Goal: Navigation & Orientation: Find specific page/section

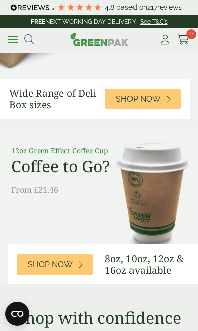
scroll to position [337, 0]
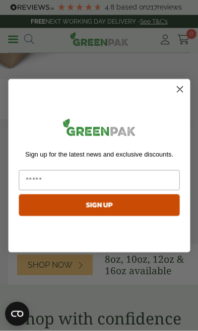
click at [39, 180] on input "Email" at bounding box center [99, 180] width 160 height 20
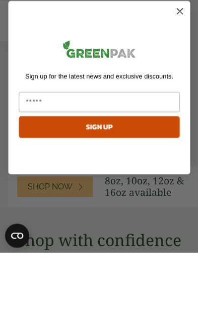
type input "**********"
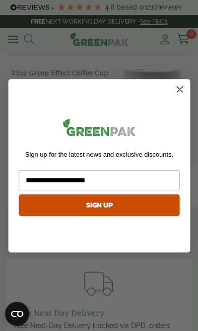
click at [104, 201] on button "SIGN UP" at bounding box center [99, 205] width 160 height 22
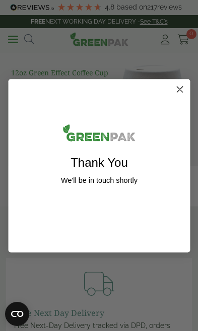
click at [180, 85] on circle "Close dialog" at bounding box center [179, 89] width 14 height 14
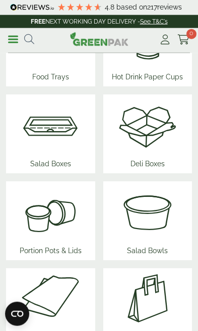
scroll to position [1034, 0]
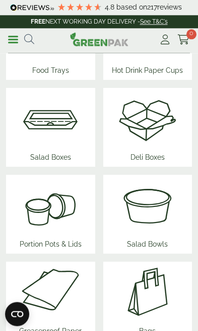
click at [39, 211] on img at bounding box center [51, 205] width 70 height 60
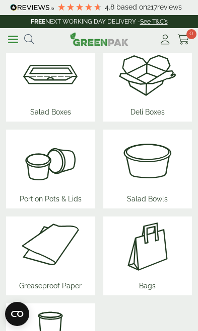
scroll to position [1079, 0]
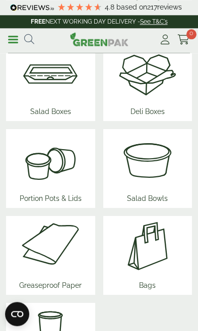
click at [148, 243] on img at bounding box center [147, 246] width 60 height 60
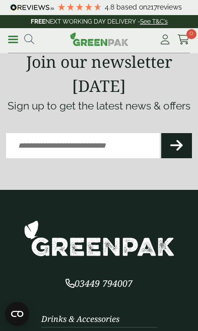
scroll to position [3711, 0]
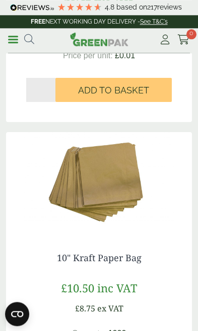
click at [13, 37] on link "Menu" at bounding box center [13, 39] width 10 height 10
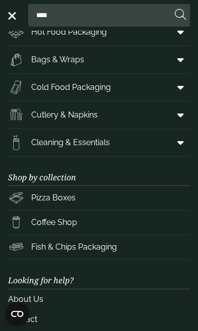
scroll to position [80, 0]
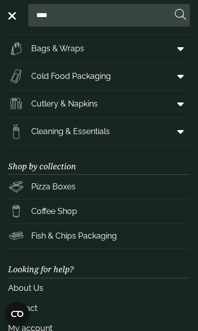
click at [22, 180] on img at bounding box center [16, 187] width 16 height 16
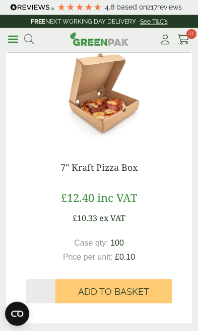
scroll to position [169, 0]
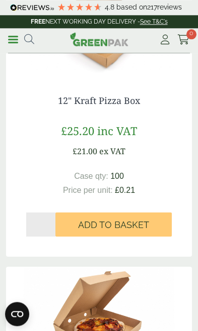
click at [13, 38] on link "Menu" at bounding box center [13, 39] width 10 height 10
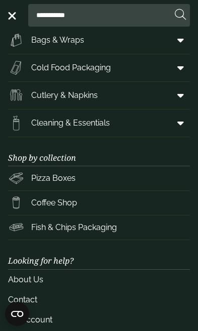
scroll to position [89, 0]
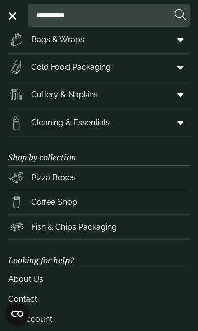
click at [99, 230] on span "Fish & Chips Packaging" at bounding box center [73, 227] width 85 height 12
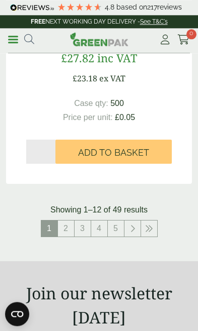
scroll to position [3538, 0]
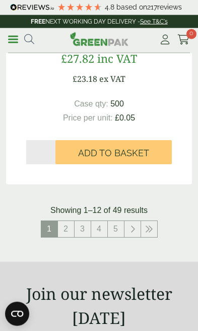
click at [62, 224] on link "2" at bounding box center [66, 229] width 16 height 16
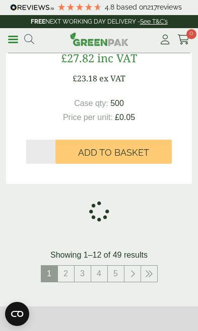
click at [78, 266] on link "3" at bounding box center [82, 274] width 16 height 16
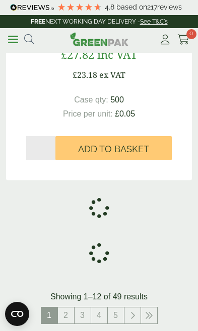
scroll to position [3538, 0]
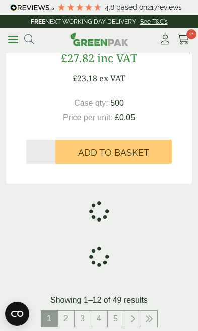
click at [106, 315] on link "4" at bounding box center [99, 319] width 16 height 16
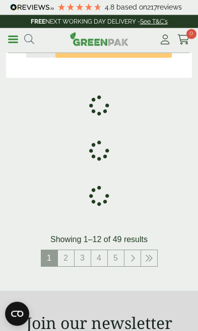
scroll to position [3645, 0]
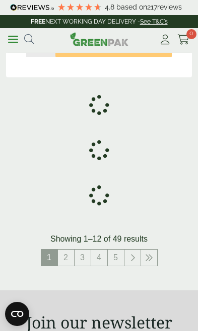
click at [118, 251] on link "5" at bounding box center [116, 258] width 16 height 16
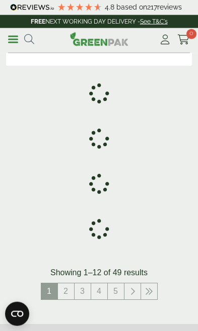
scroll to position [3657, 0]
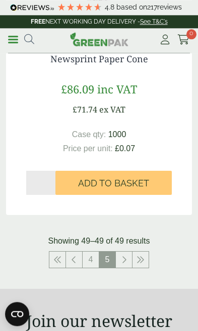
click at [130, 257] on link at bounding box center [124, 260] width 16 height 16
